Goal: Transaction & Acquisition: Purchase product/service

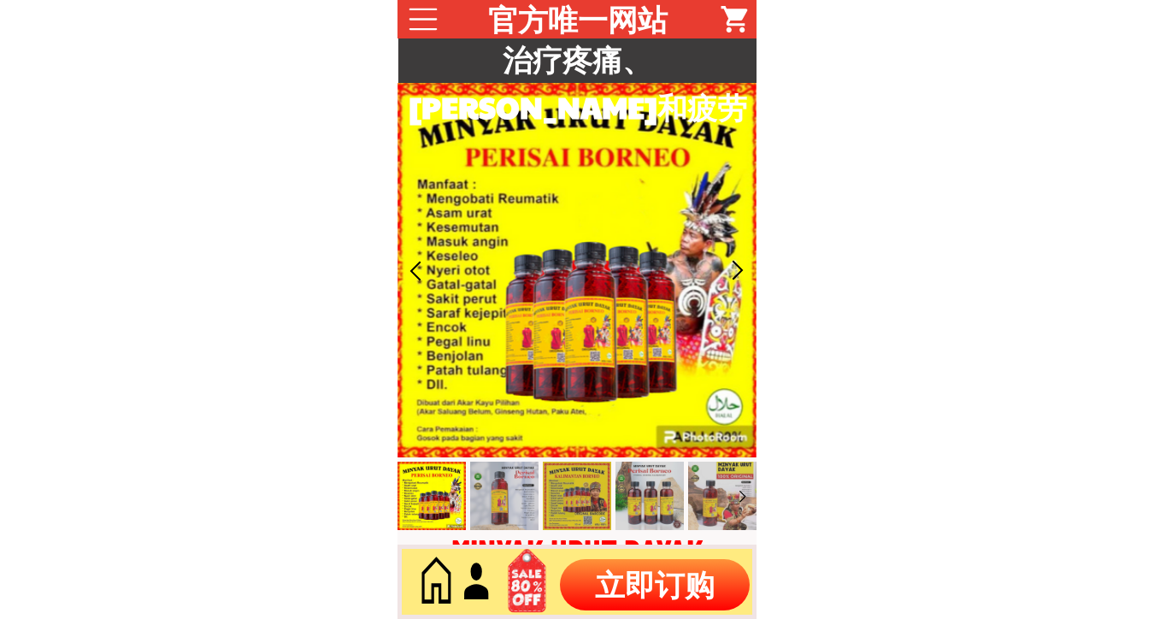
drag, startPoint x: 608, startPoint y: 578, endPoint x: 632, endPoint y: 575, distance: 24.9
click at [608, 579] on p "立即订购" at bounding box center [655, 584] width 190 height 51
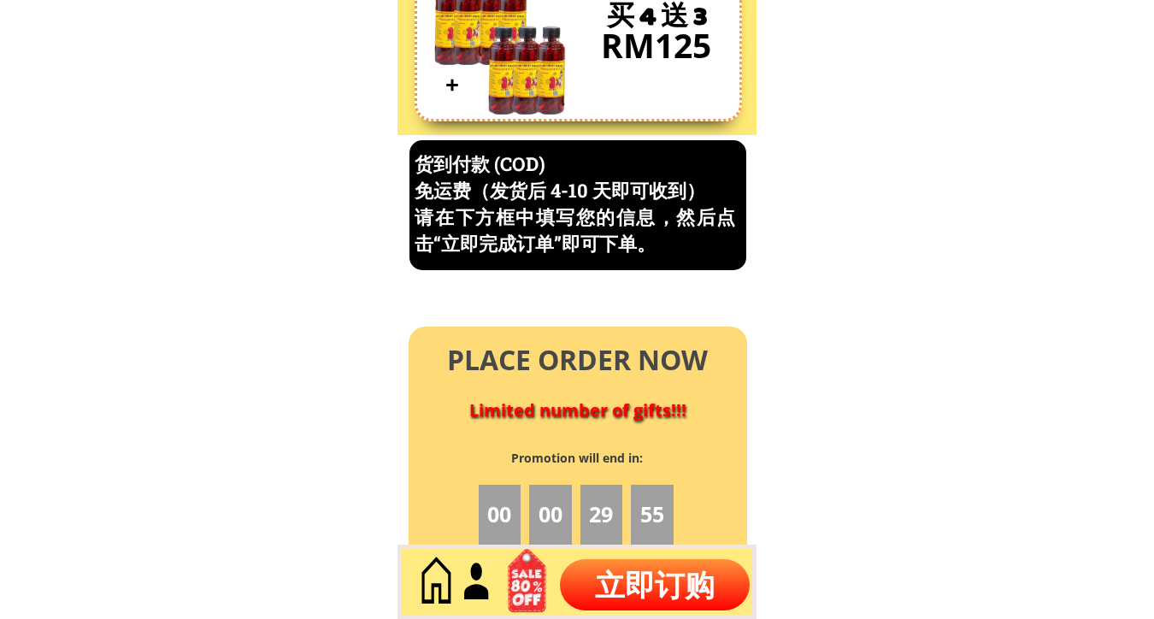
scroll to position [7309, 0]
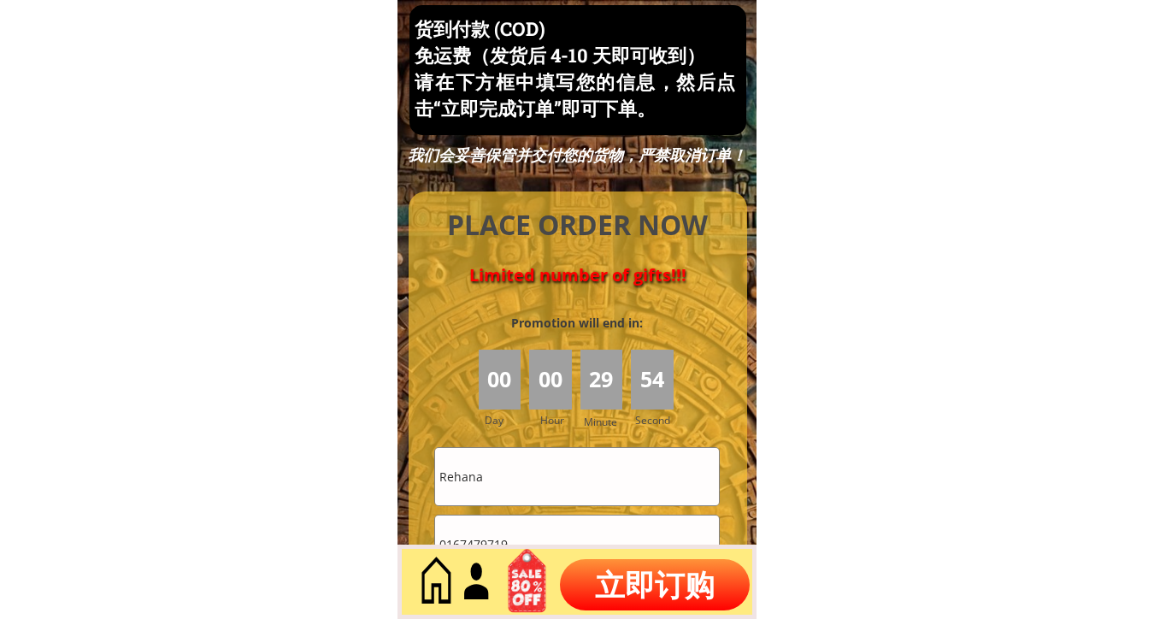
click at [562, 453] on input "Rehana" at bounding box center [577, 476] width 284 height 57
click at [560, 453] on input "Rehana" at bounding box center [577, 476] width 284 height 57
paste input "Mary Chok"
type input "Mary Chok"
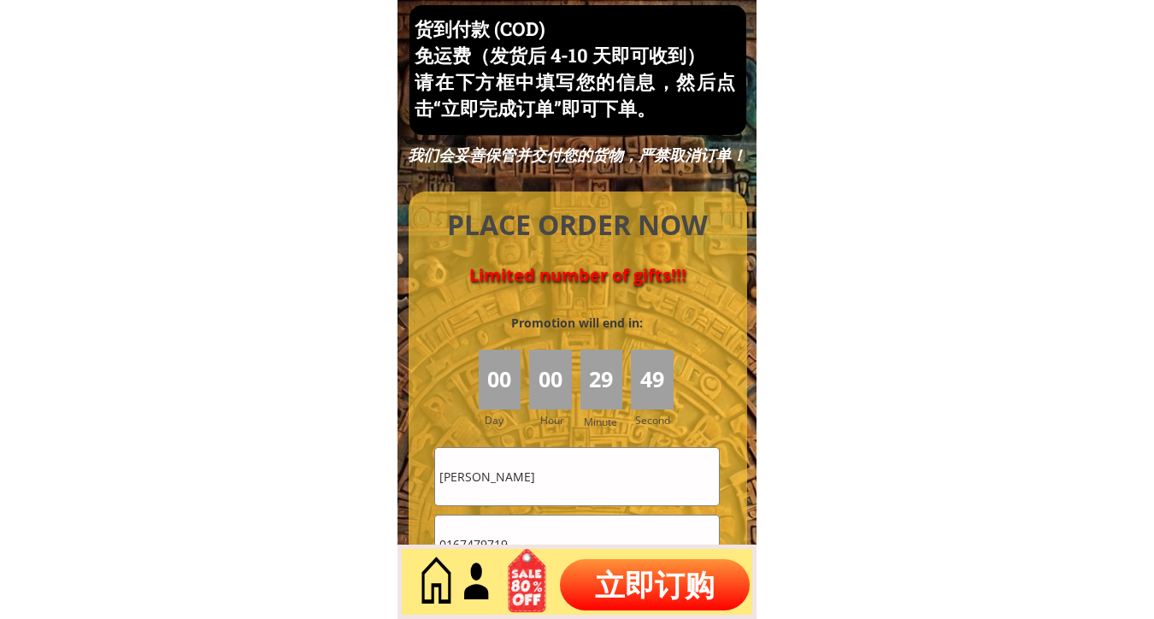
click at [481, 528] on input "0167479719" at bounding box center [577, 543] width 284 height 57
paste input "28207711"
type input "0128207711"
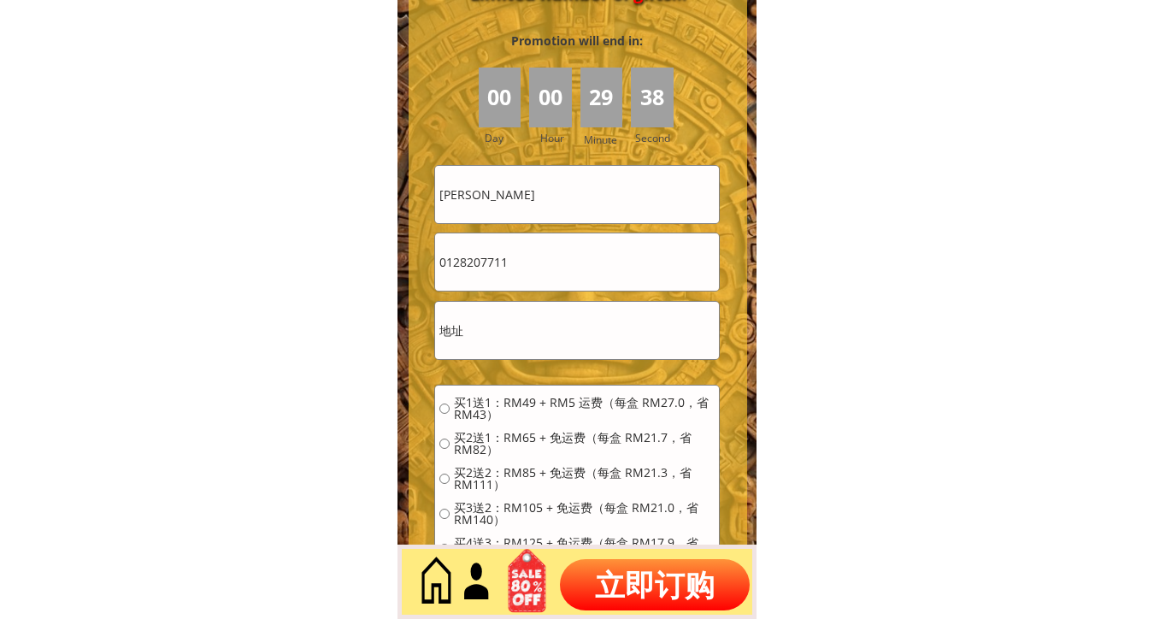
scroll to position [7594, 0]
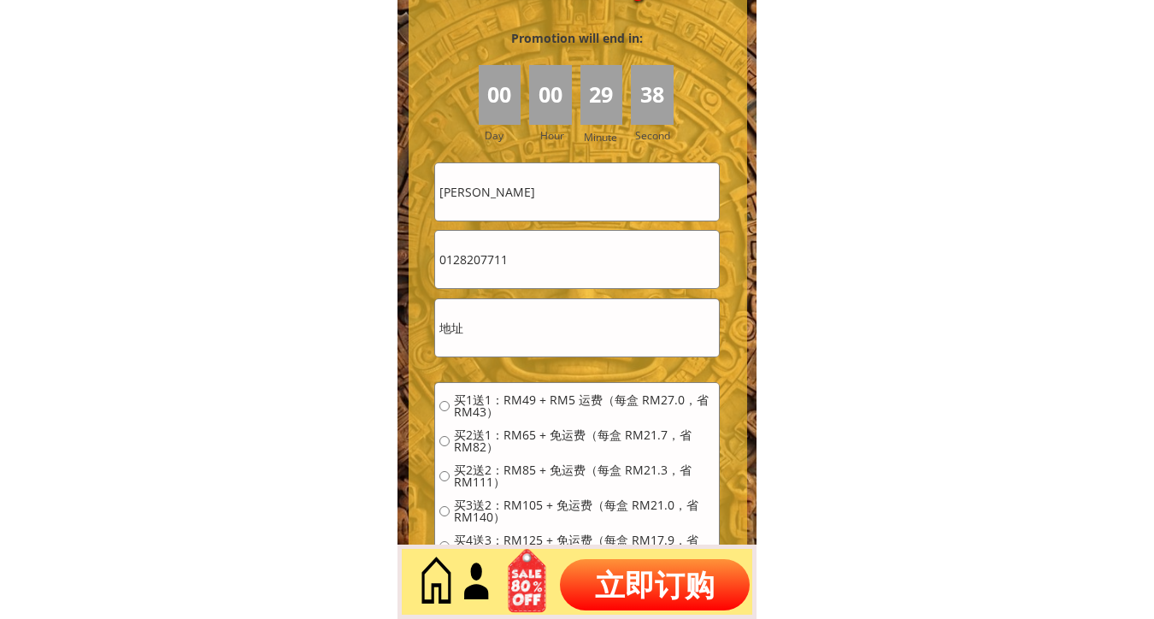
click at [535, 296] on form "买1送1：RM49 + RM5 运费（每盒 RM27.0，省 RM43） 买2送1：RM65 + 免运费（每盒 RM21.7，省 RM82） 买2送2：RM8…" at bounding box center [576, 439] width 285 height 555
click at [519, 328] on input "text" at bounding box center [577, 327] width 284 height 57
paste input "4668 Log 3 Taman Green Jalan Sin On Tawau Sabah East Malaysia 91000"
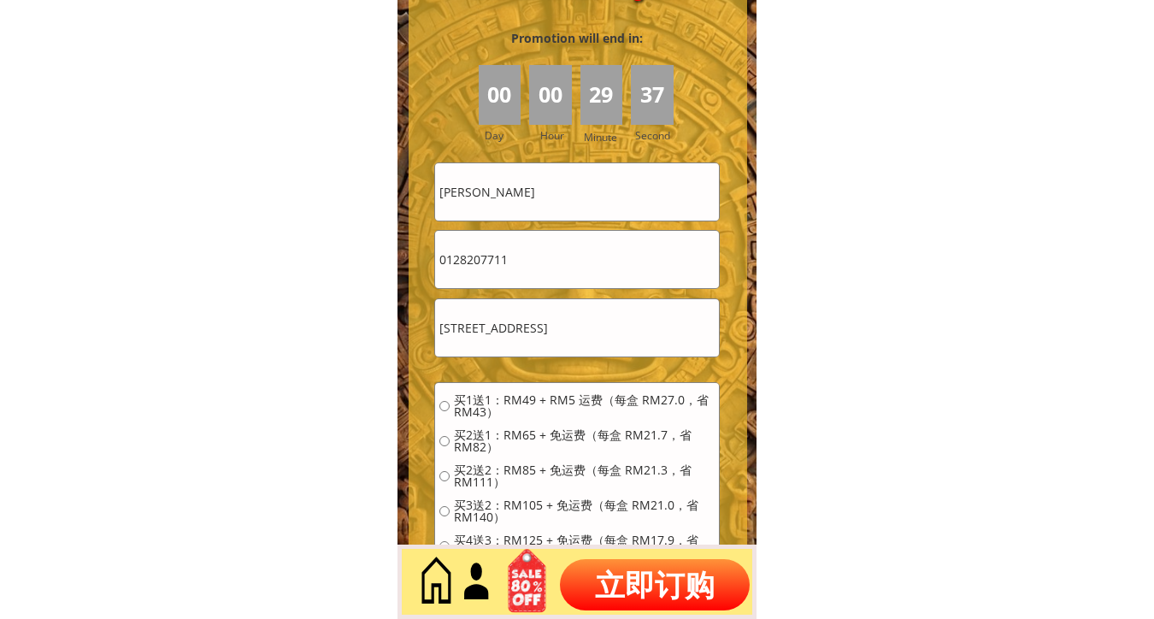
type input "4668 Log 3 Taman Green Jalan Sin On Tawau Sabah East Malaysia 91000"
click at [507, 433] on span "买2送1：RM65 + 免运费（每盒 RM21.7，省 RM82）" at bounding box center [584, 441] width 261 height 24
radio input "true"
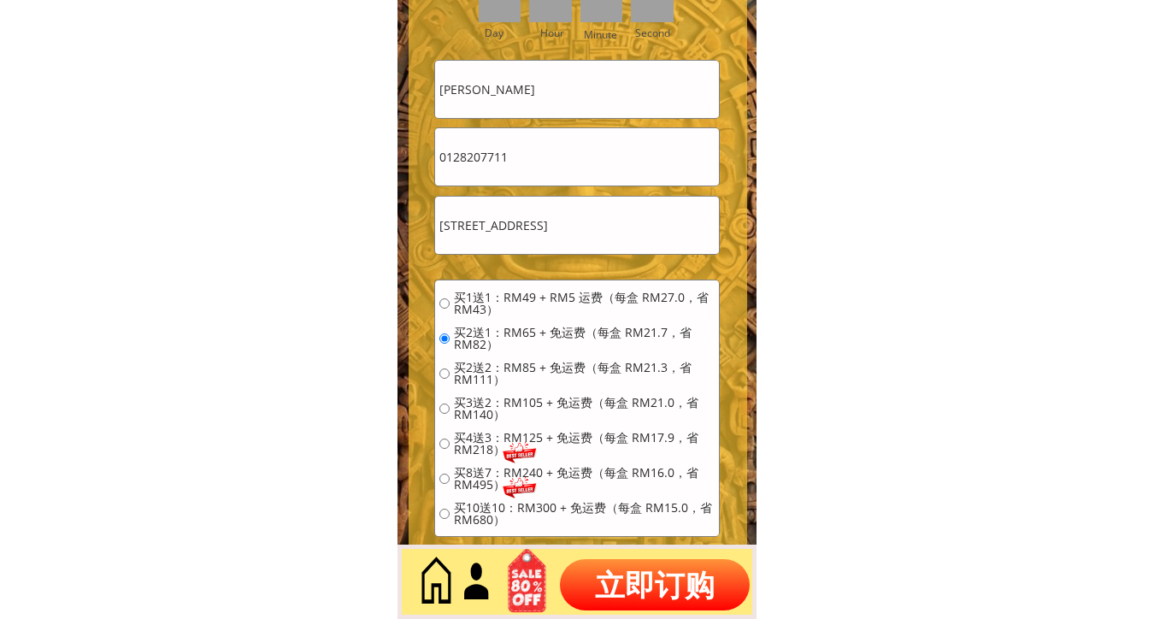
scroll to position [7737, 0]
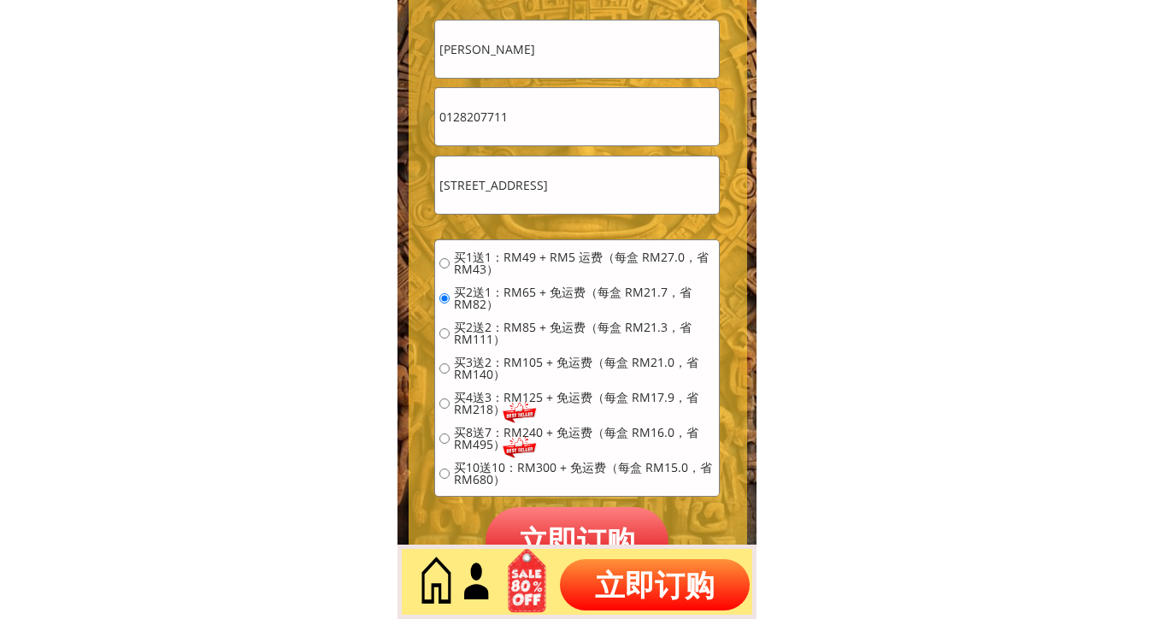
click at [579, 511] on p "立即订购" at bounding box center [576, 541] width 183 height 68
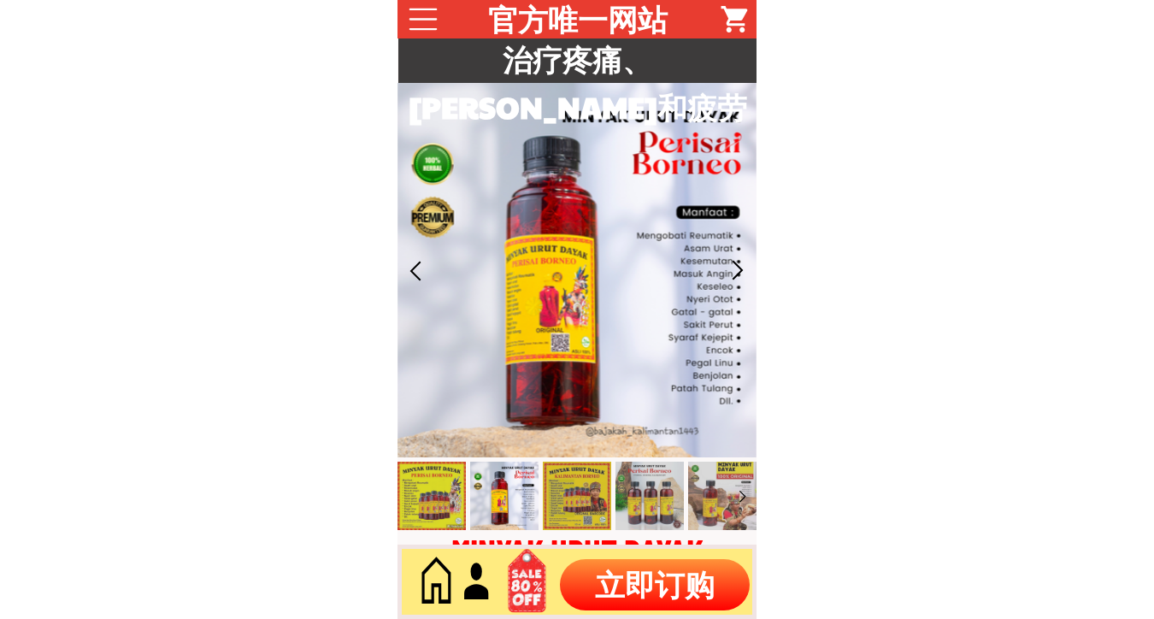
click at [597, 578] on p "立即订购" at bounding box center [655, 584] width 190 height 51
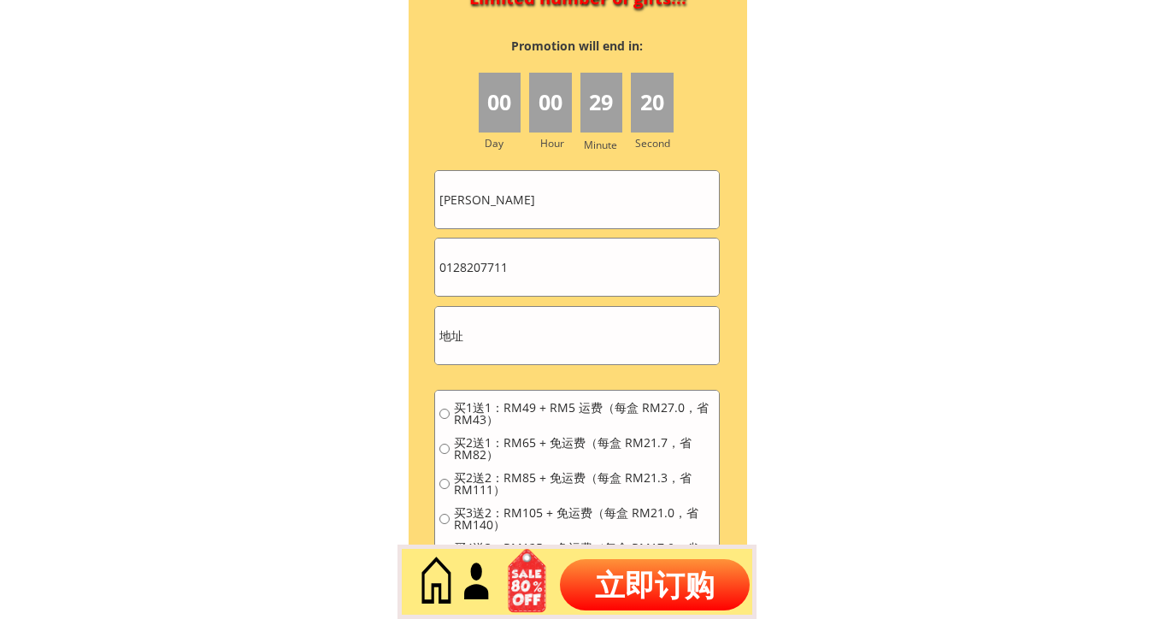
scroll to position [7594, 0]
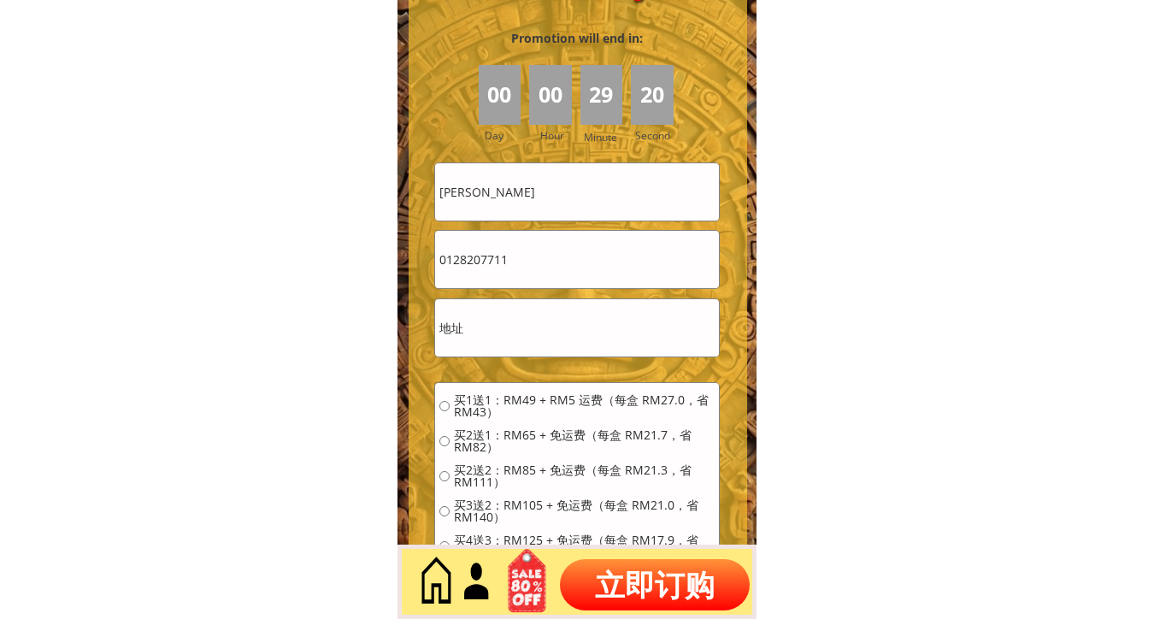
click at [554, 221] on form "买1送1：RM49 + RM5 运费（每盒 RM27.0，省 RM43） 买2送1：RM65 + 免运费（每盒 RM21.7，省 RM82） 买2送2：RM8…" at bounding box center [576, 439] width 285 height 555
click at [554, 195] on input "Mary Chok" at bounding box center [577, 191] width 284 height 57
paste input "WANG AH YONG"
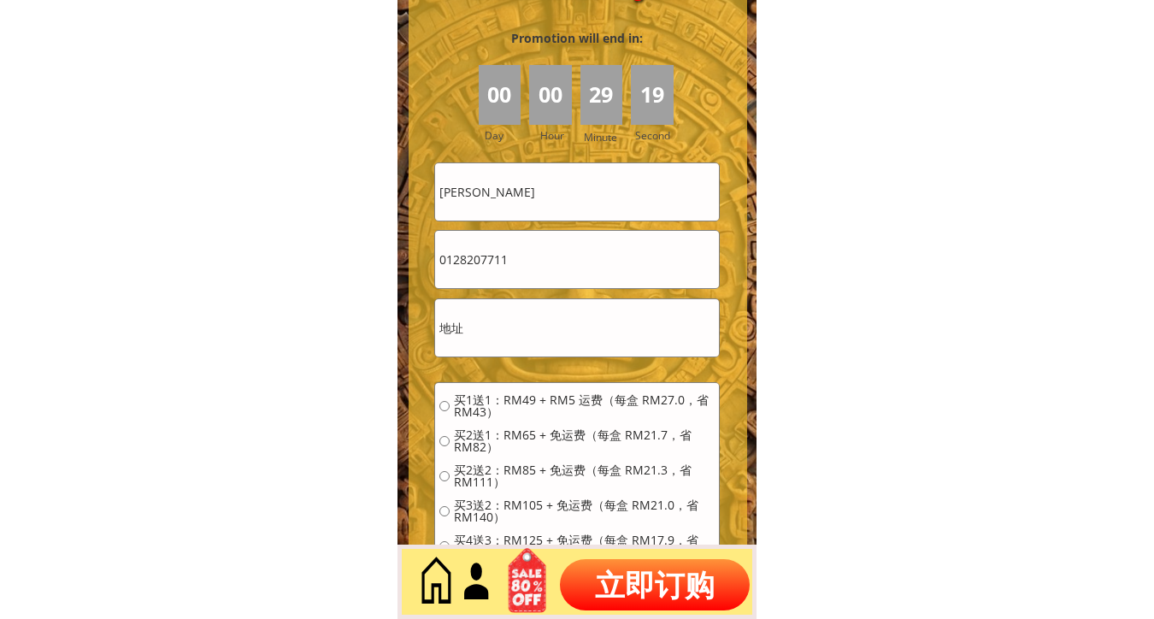
type input "WANG AH YONG"
click at [575, 269] on input "0128207711" at bounding box center [577, 259] width 284 height 57
paste input "168696466"
type input "168696466"
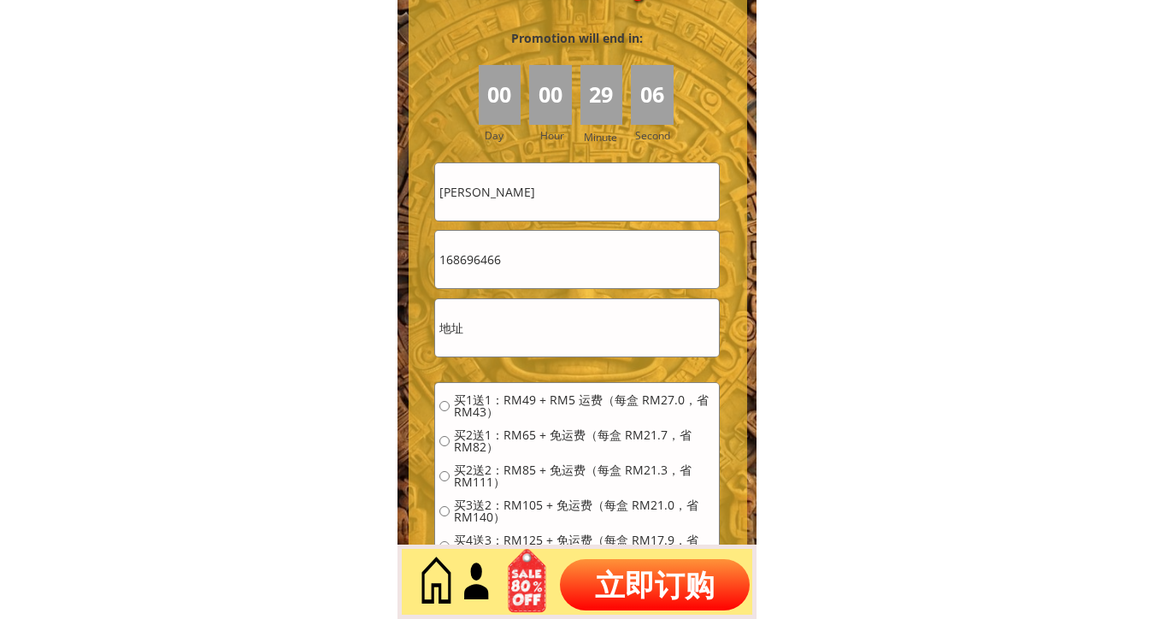
click at [520, 344] on input "text" at bounding box center [577, 327] width 284 height 57
paste input "No1366C- LRG16, Bayor,-Bukit-Tabuan-Jaya,-93350-KUCHING-SARAWAK-EAST-MALAYSIA"
type input "No1366C- LRG16, Bayor,-Bukit-Tabuan-Jaya,-93350-KUCHING-SARAWAK-EAST-MALAYSIA"
click at [498, 402] on span "买1送1：RM49 + RM5 运费（每盒 RM27.0，省 RM43）" at bounding box center [584, 406] width 261 height 24
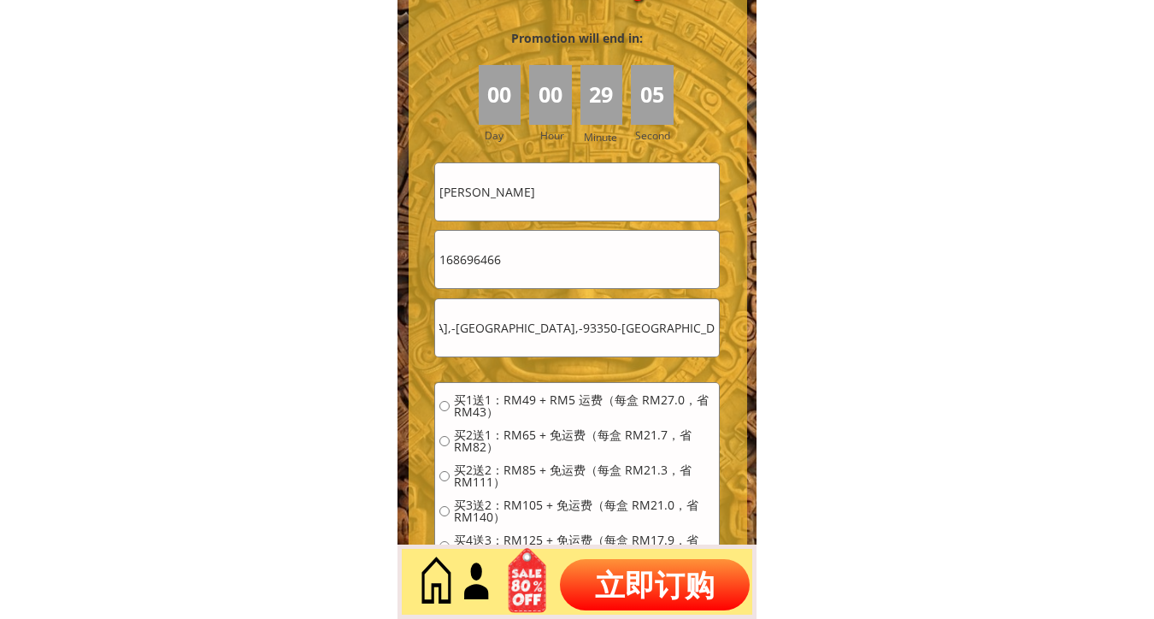
radio input "true"
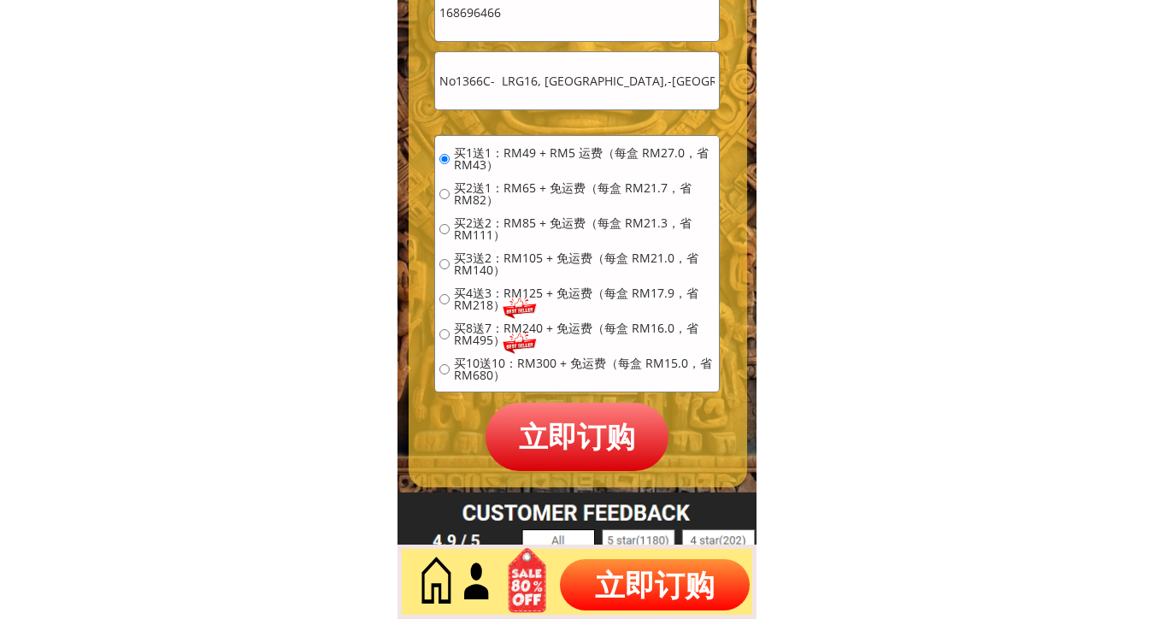
scroll to position [7879, 0]
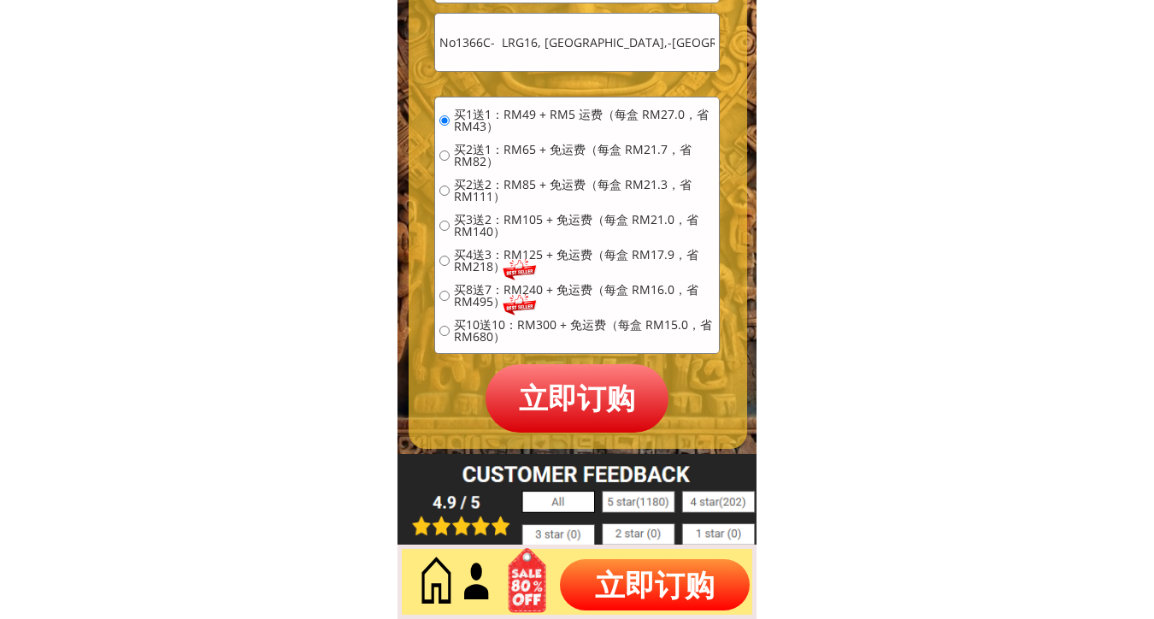
click at [544, 399] on p "立即订购" at bounding box center [576, 398] width 183 height 68
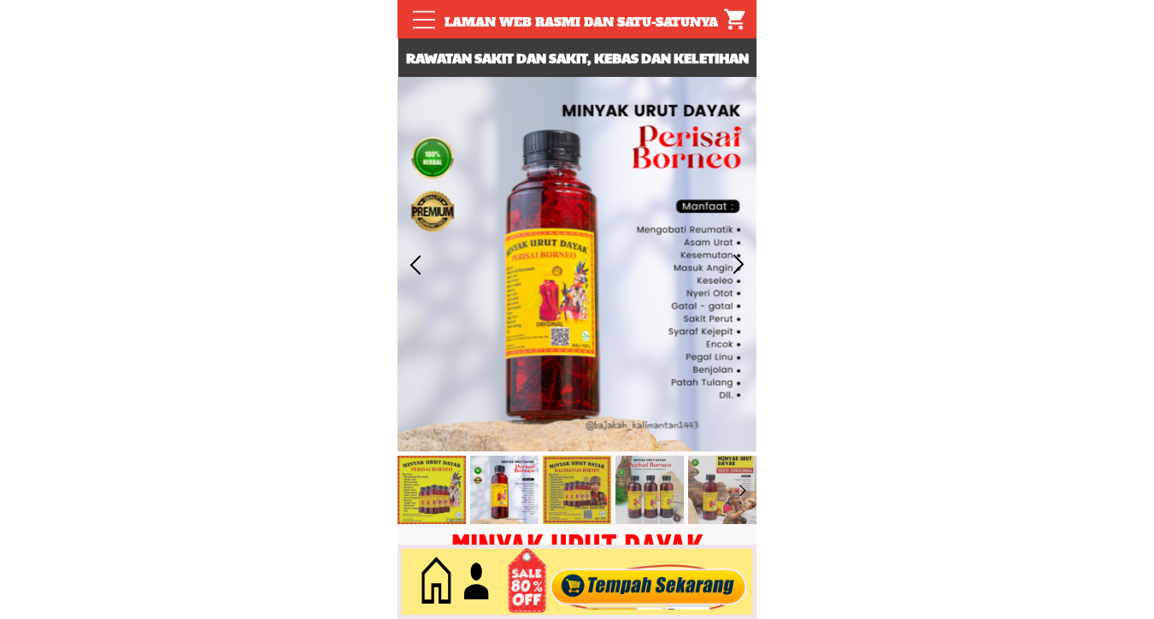
click at [619, 570] on div at bounding box center [648, 582] width 207 height 56
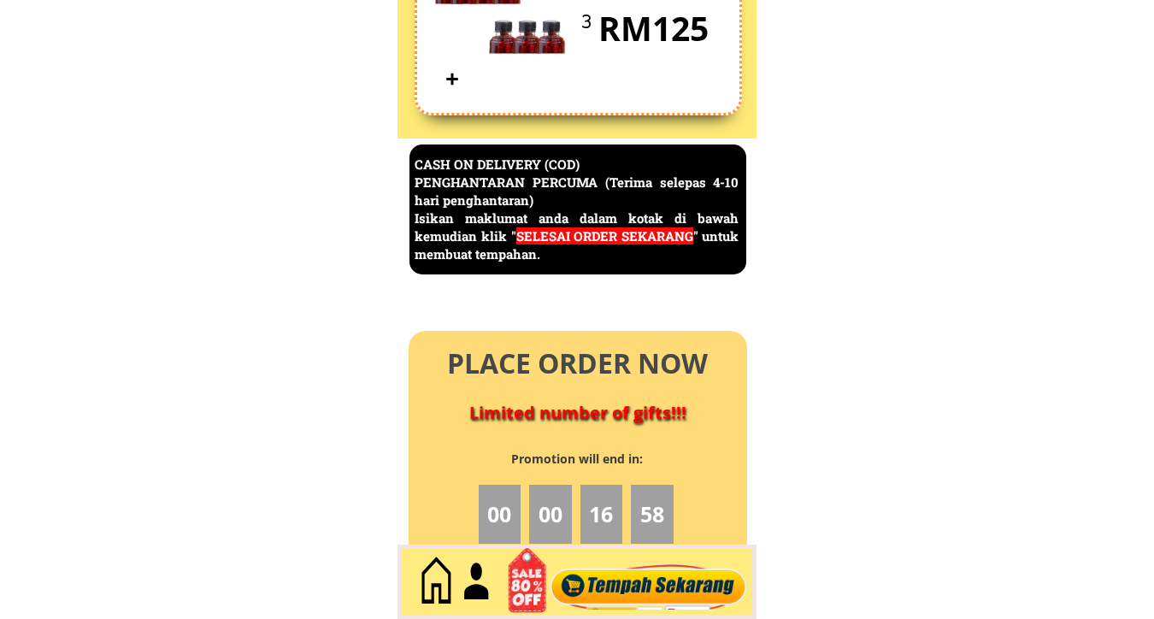
scroll to position [7414, 0]
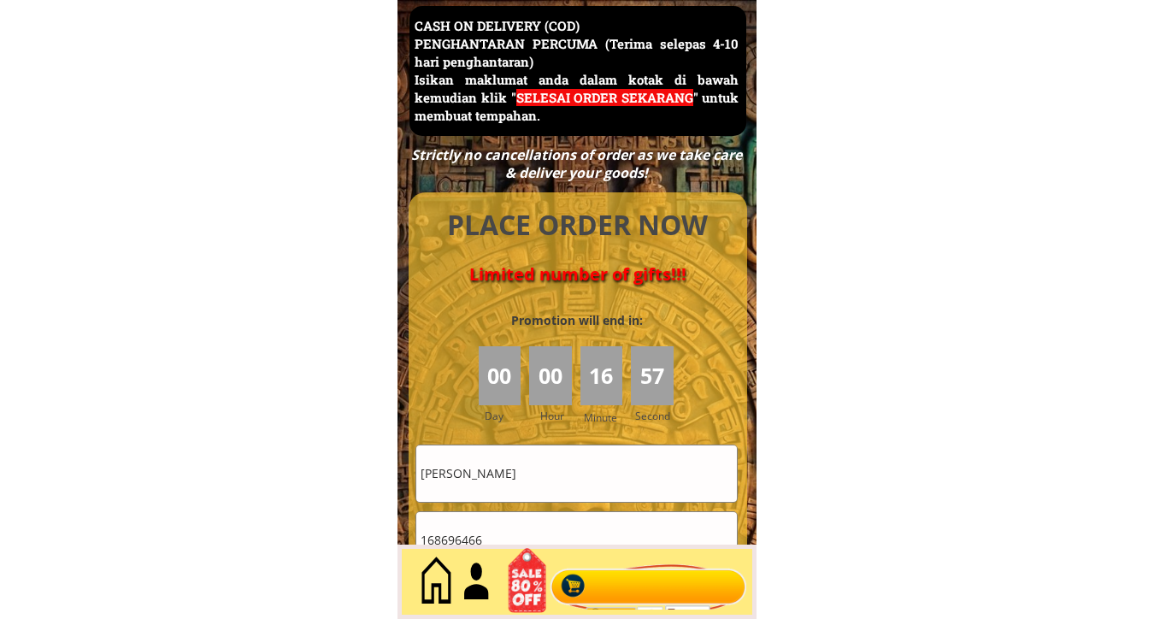
click at [517, 480] on input "WANG AH YONG" at bounding box center [576, 473] width 320 height 56
click at [517, 479] on input "WANG AH YONG" at bounding box center [576, 473] width 320 height 56
paste input "Arahni bin"
type input "Arahni bin"
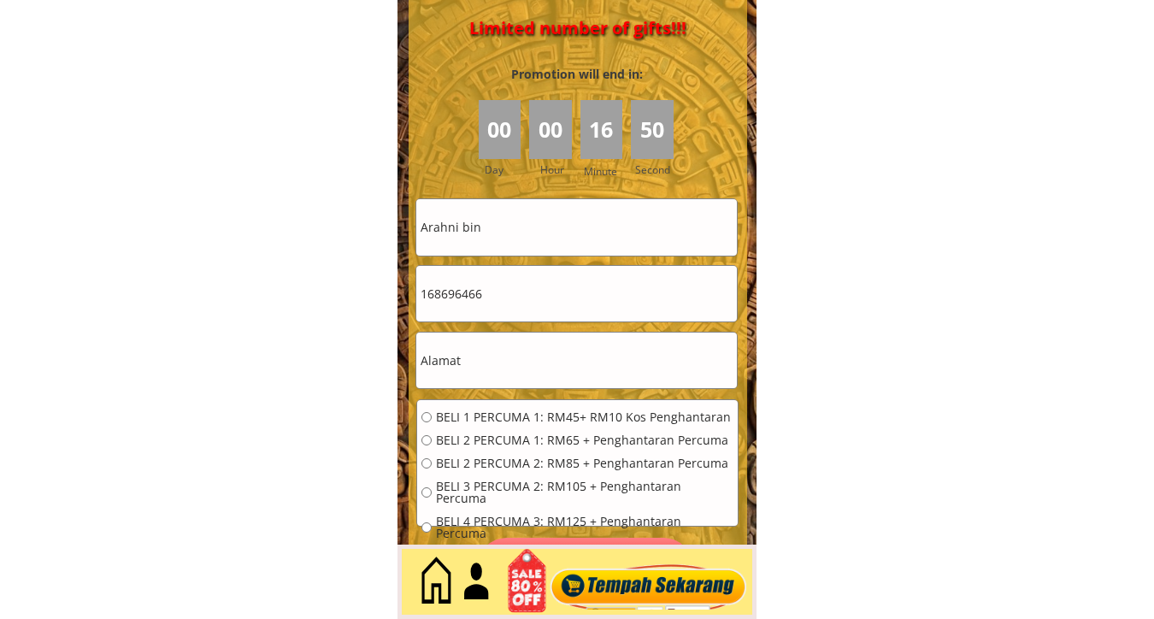
scroll to position [7699, 0]
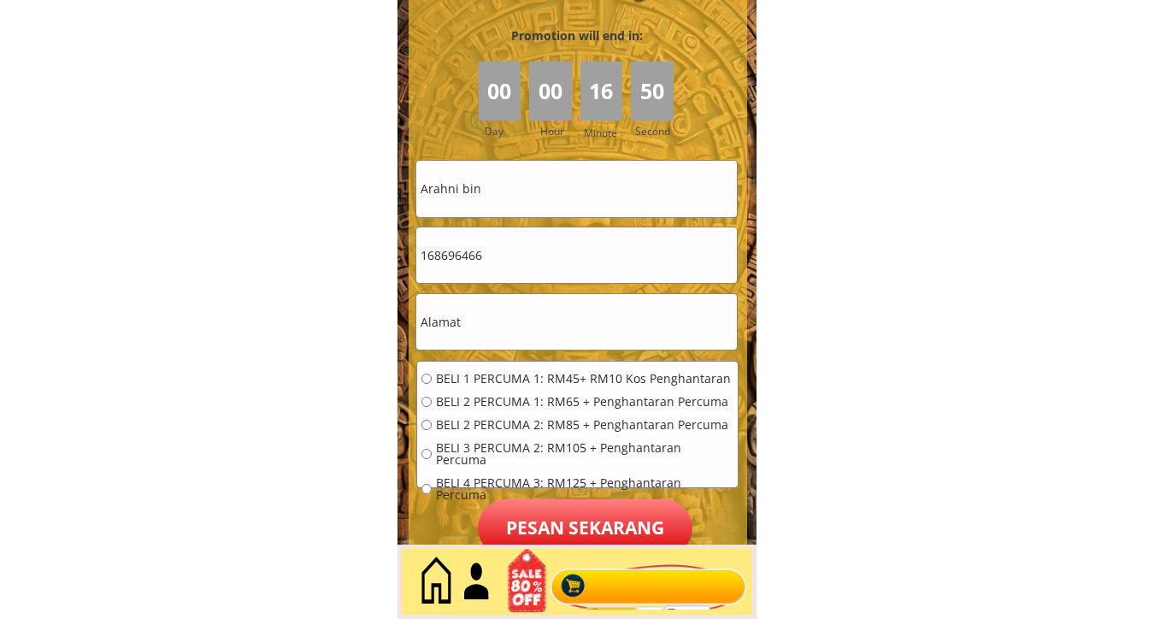
click at [523, 330] on input "text" at bounding box center [576, 322] width 320 height 56
paste input "Kg. Kuala Abai Seberang, Jalan Kuala Abai, 89150 Kota Belud Sabah"
type input "Kg. Kuala Abai Seberang, Jalan Kuala Abai, 89150 Kota Belud Sabah"
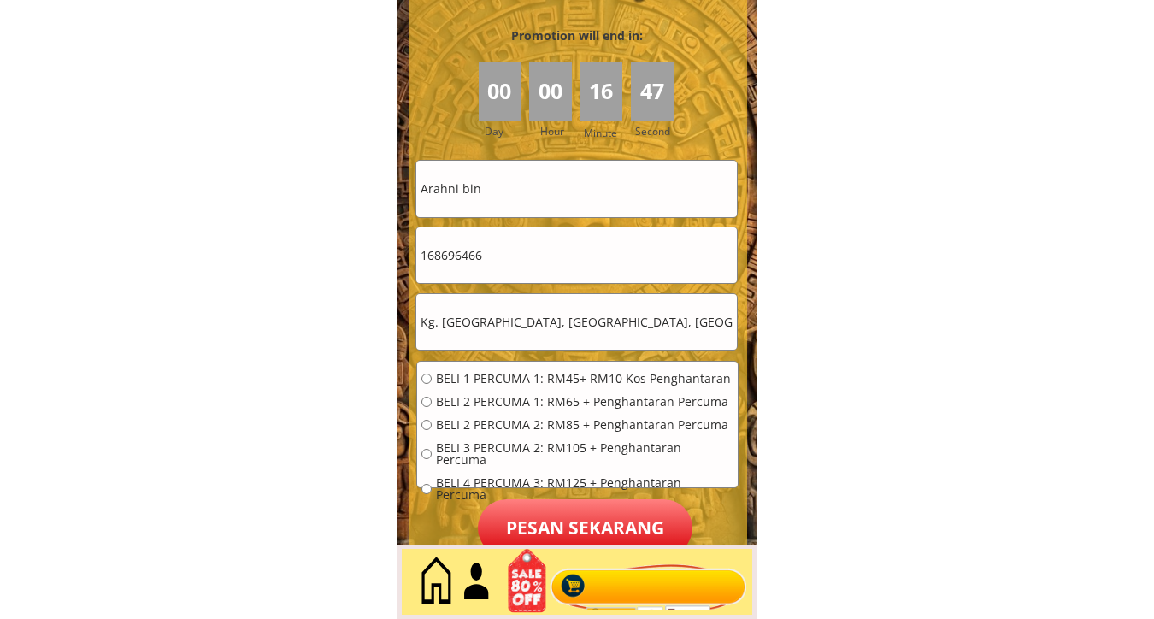
click at [503, 273] on input "168696466" at bounding box center [576, 255] width 320 height 56
click at [508, 272] on input "168696466" at bounding box center [576, 255] width 320 height 56
click at [513, 268] on input "168696466" at bounding box center [576, 255] width 320 height 56
click at [514, 262] on input "168696466" at bounding box center [576, 255] width 320 height 56
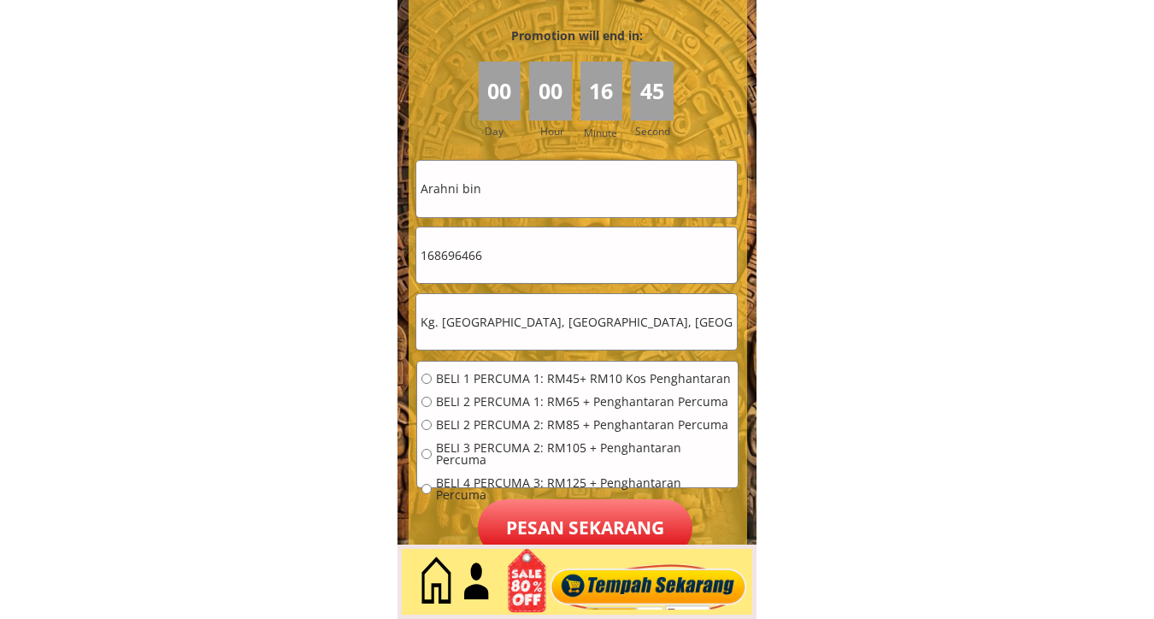
click at [514, 262] on input "168696466" at bounding box center [576, 255] width 320 height 56
paste input "0105889444"
type input "0105889444"
click at [489, 373] on span "BELI 1 PERCUMA 1: RM45+ RM10 Kos Penghantaran" at bounding box center [584, 379] width 297 height 12
radio input "true"
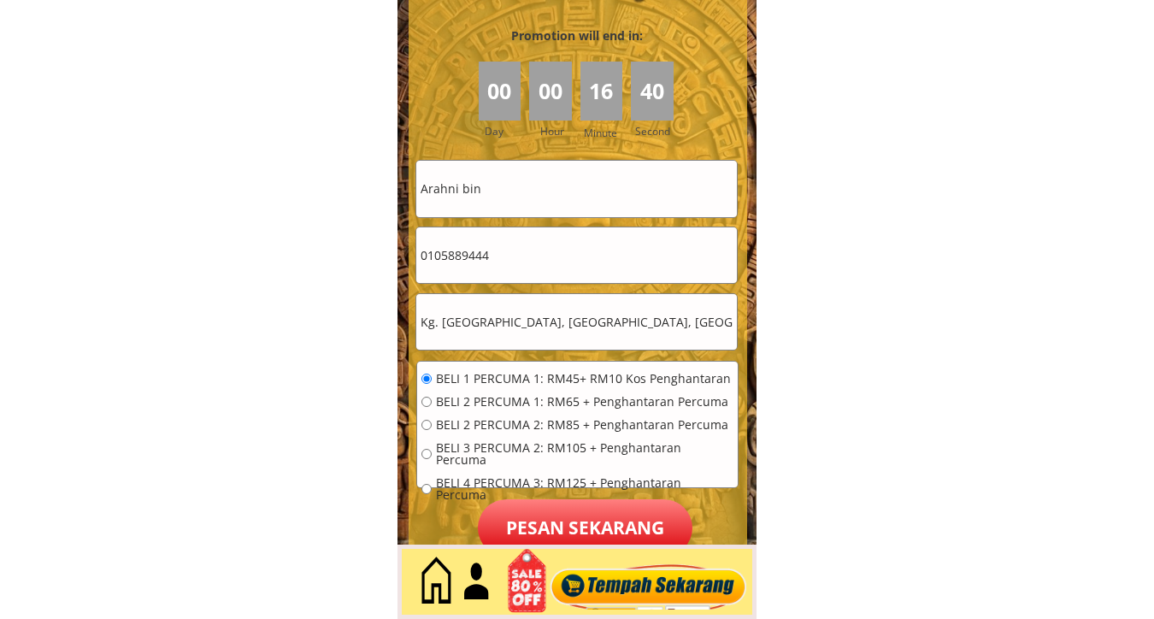
click at [591, 531] on p "Pesan sekarang" at bounding box center [585, 527] width 215 height 57
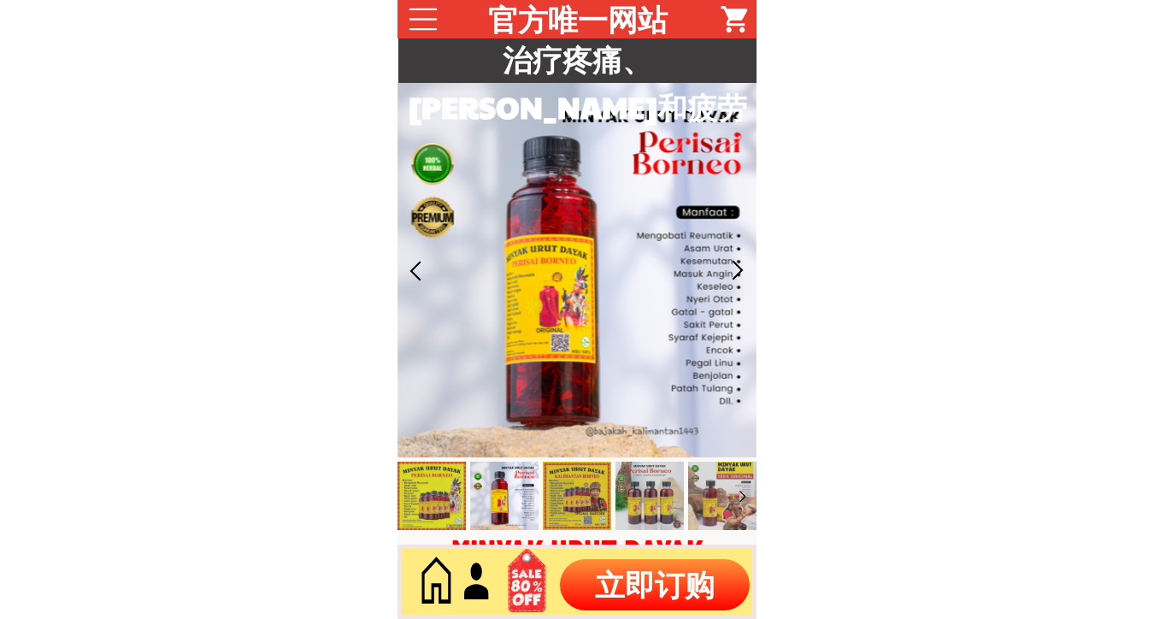
click at [629, 571] on p "立即订购" at bounding box center [655, 584] width 190 height 51
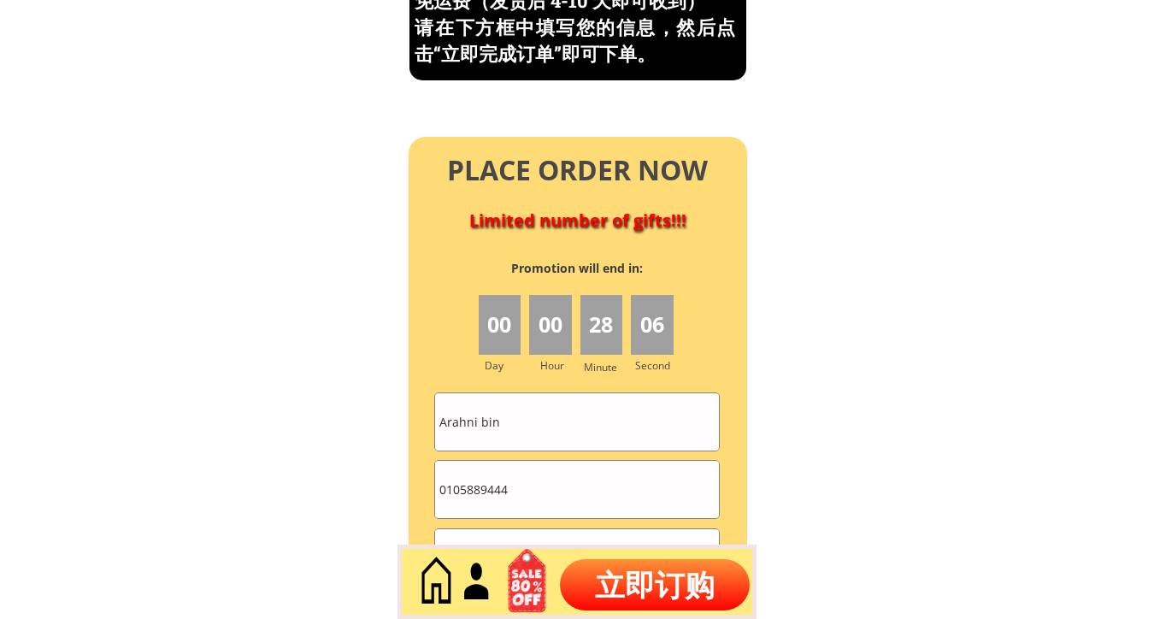
scroll to position [7600, 0]
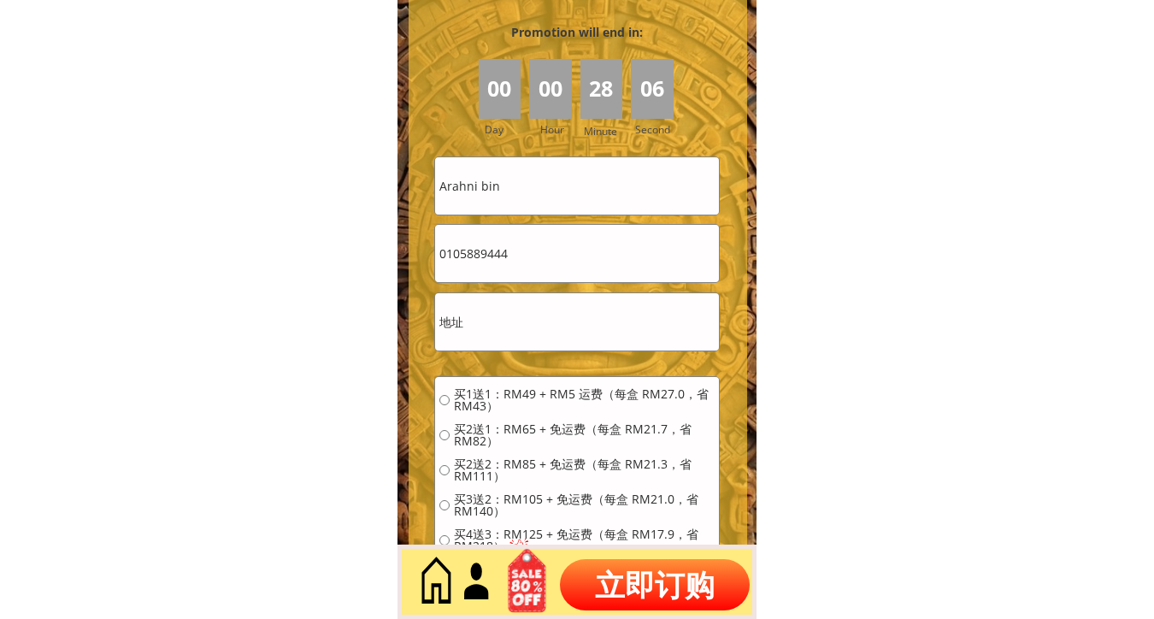
click at [548, 214] on form "买1送1：RM49 + RM5 运费（每盒 RM27.0，省 RM43） 买2送1：RM65 + 免运费（每盒 RM21.7，省 RM82） 买2送2：RM8…" at bounding box center [576, 433] width 285 height 555
click at [551, 192] on input "Arahni bin" at bounding box center [577, 185] width 284 height 57
paste input "Goh Ah Eng"
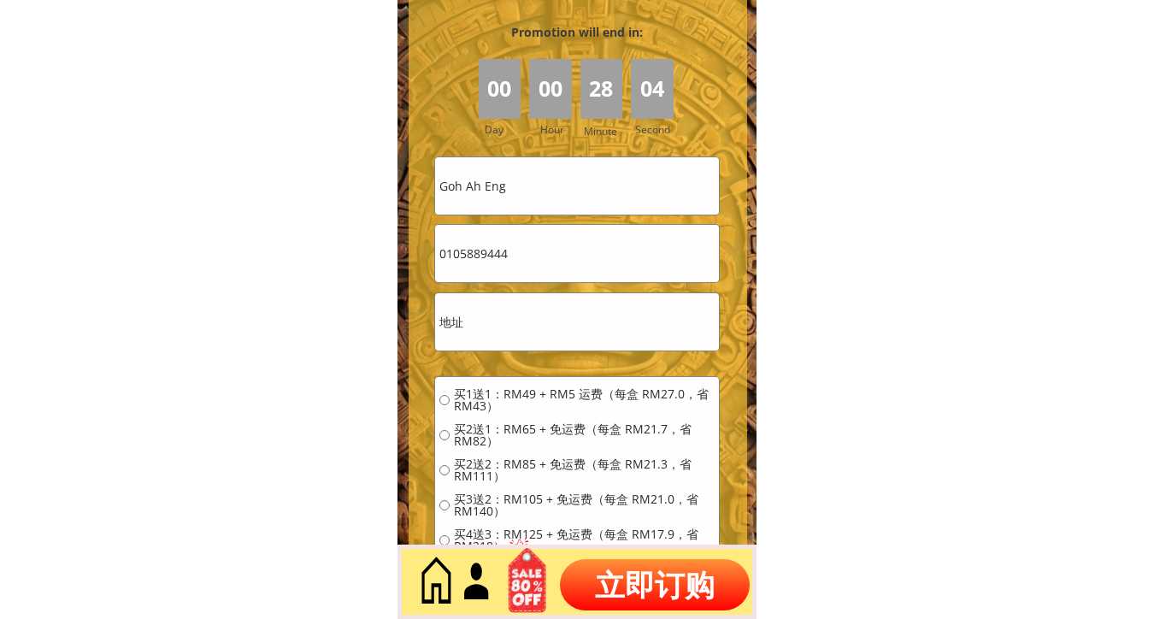
type input "Goh Ah Eng"
click at [524, 260] on input "0105889444" at bounding box center [577, 253] width 284 height 57
click at [524, 259] on input "0105889444" at bounding box center [577, 253] width 284 height 57
paste input "16 755 0806"
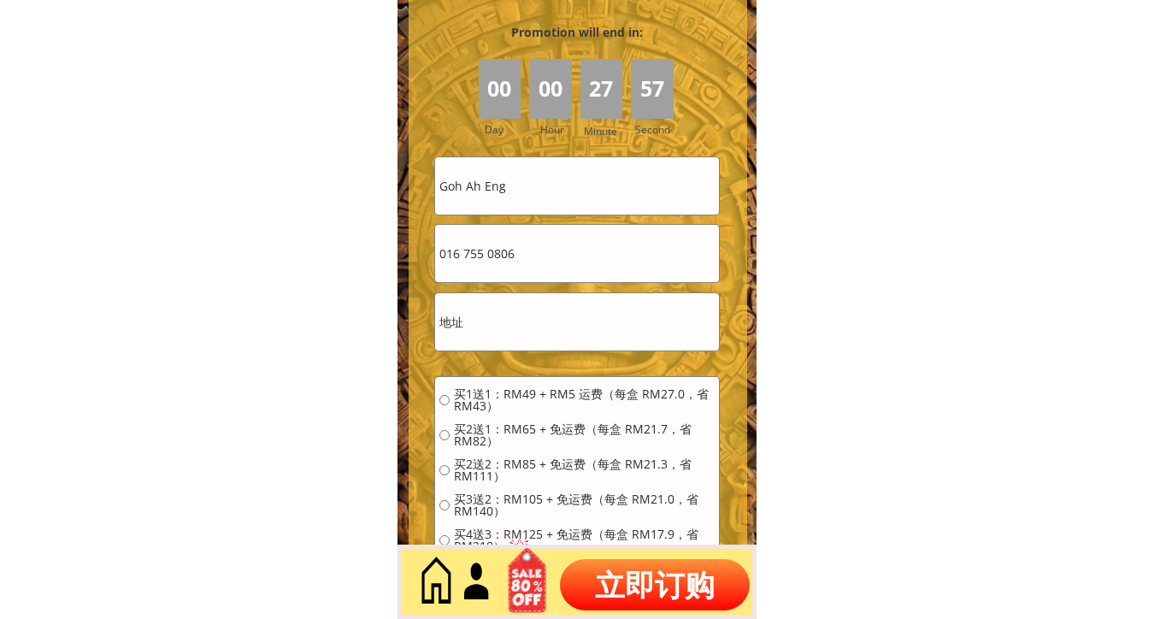
click at [487, 256] on input "016 755 0806" at bounding box center [577, 253] width 284 height 57
click at [467, 256] on input "016 7550806" at bounding box center [577, 253] width 284 height 57
click at [464, 255] on input "016 7550806" at bounding box center [577, 253] width 284 height 57
type input "0167550806"
click at [538, 316] on input "text" at bounding box center [577, 321] width 284 height 57
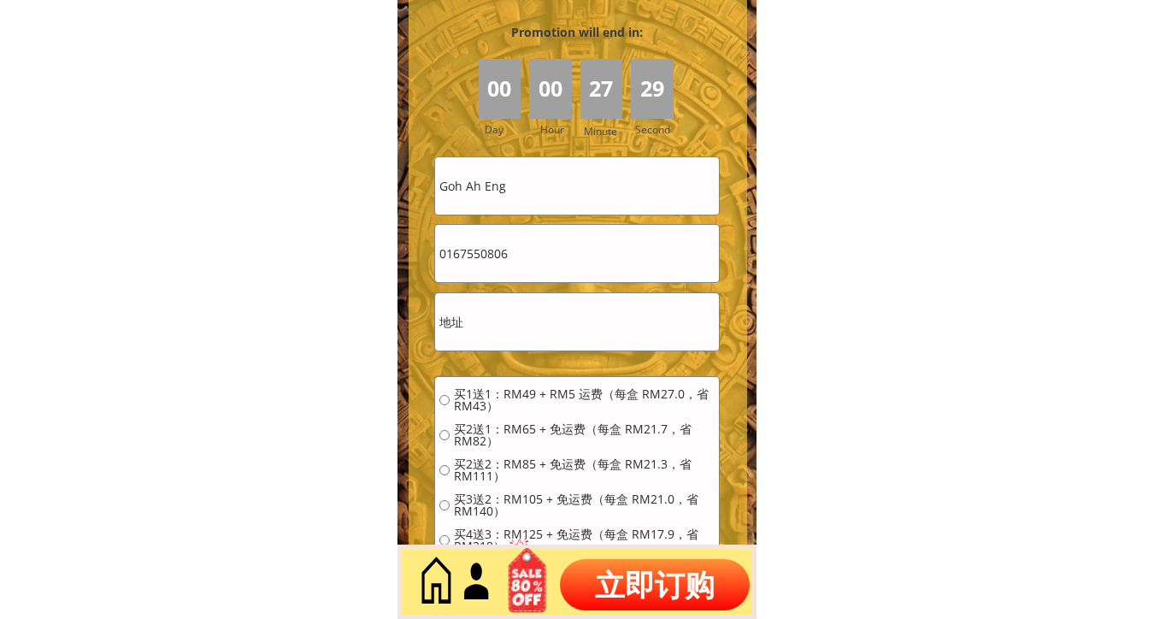
paste input "[GEOGRAPHIC_DATA], [GEOGRAPHIC_DATA], [GEOGRAPHIC_DATA]"
type input "[GEOGRAPHIC_DATA], [GEOGRAPHIC_DATA], [GEOGRAPHIC_DATA]"
click at [524, 397] on span "买1送1：RM49 + RM5 运费（每盒 RM27.0，省 RM43）" at bounding box center [584, 400] width 261 height 24
radio input "true"
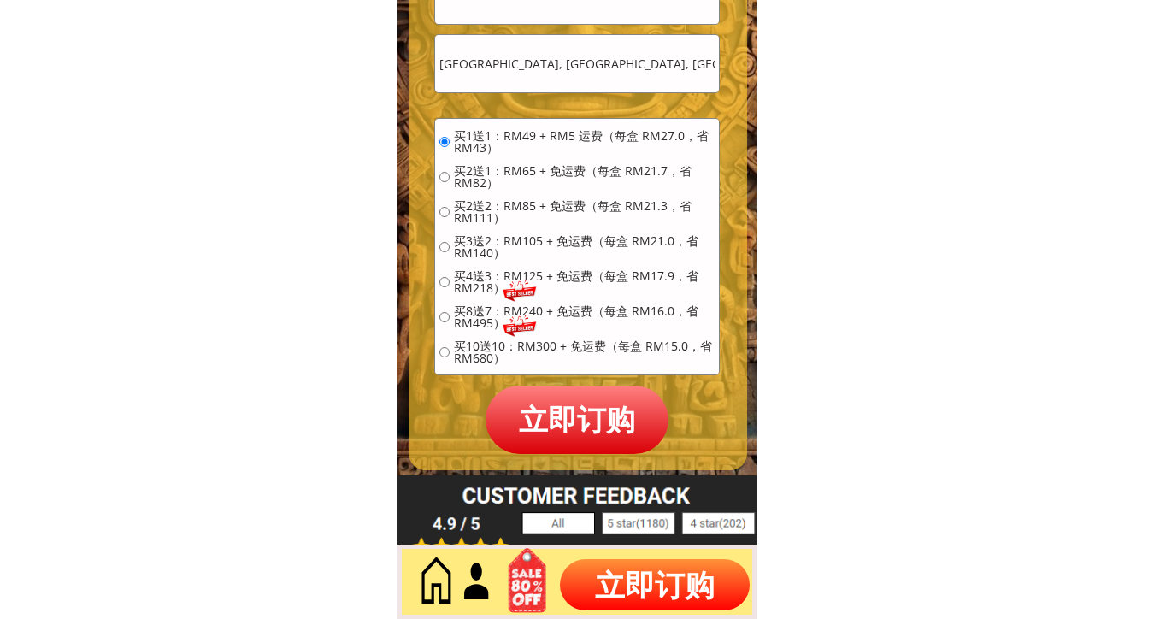
scroll to position [7885, 0]
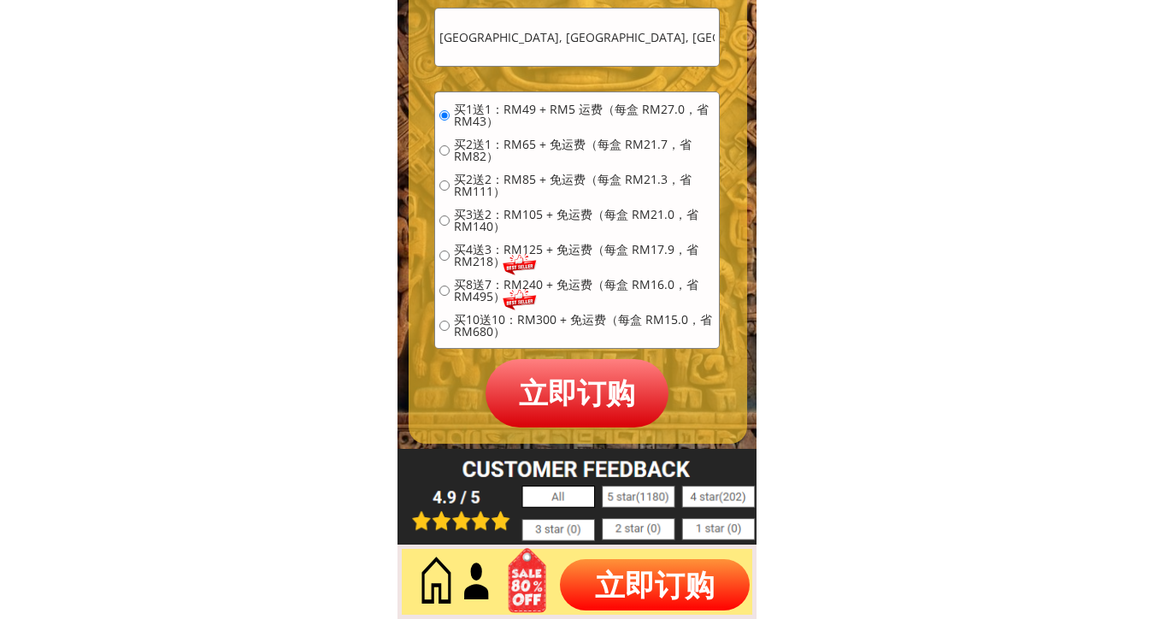
click at [528, 377] on p "立即订购" at bounding box center [576, 393] width 183 height 68
